Goal: Task Accomplishment & Management: Manage account settings

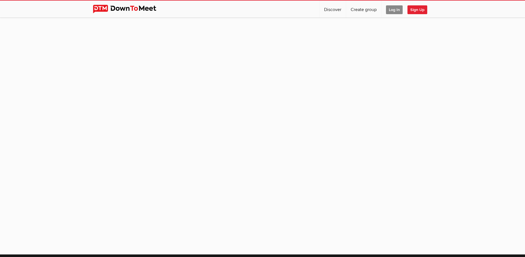
drag, startPoint x: 0, startPoint y: 0, endPoint x: 318, endPoint y: 41, distance: 321.0
click at [318, 41] on sp-group-item at bounding box center [262, 133] width 525 height 231
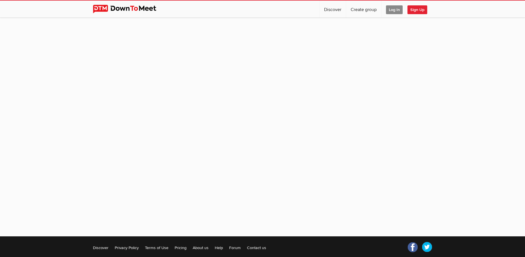
scroll to position [28, 0]
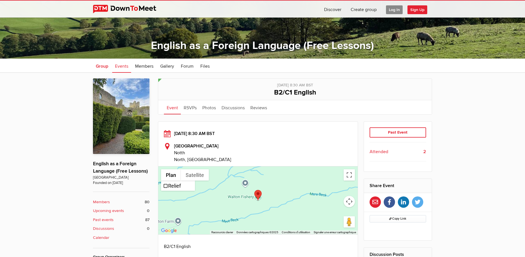
scroll to position [85, 0]
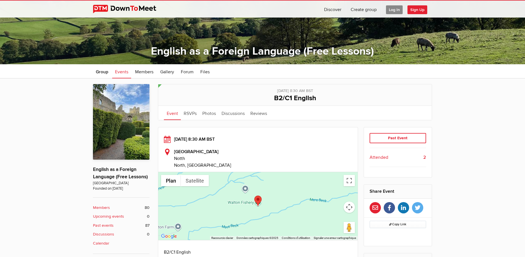
click at [117, 71] on span "Events" at bounding box center [121, 72] width 13 height 6
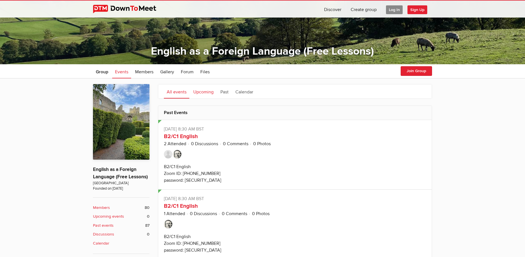
click at [198, 93] on link "Upcoming" at bounding box center [203, 91] width 26 height 14
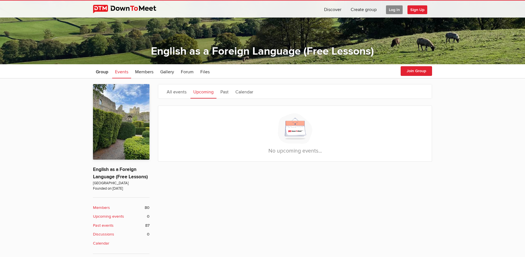
click at [394, 6] on span "Log In" at bounding box center [394, 9] width 17 height 9
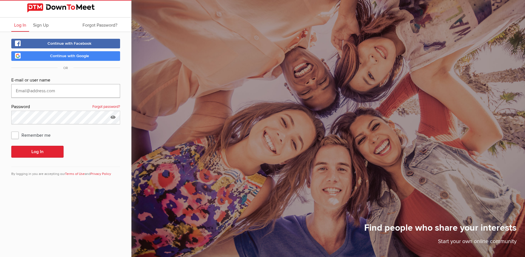
type input "Mortelecque"
click at [44, 152] on button "Log In" at bounding box center [37, 152] width 52 height 12
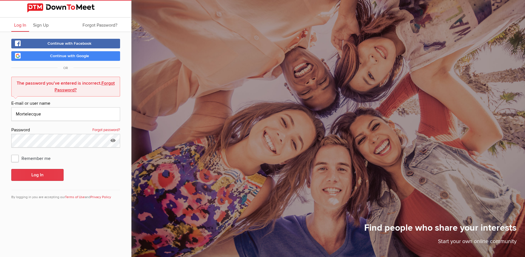
click at [35, 180] on button "Log In" at bounding box center [37, 175] width 52 height 12
click at [40, 174] on button "Log In" at bounding box center [37, 175] width 52 height 12
